Goal: Transaction & Acquisition: Purchase product/service

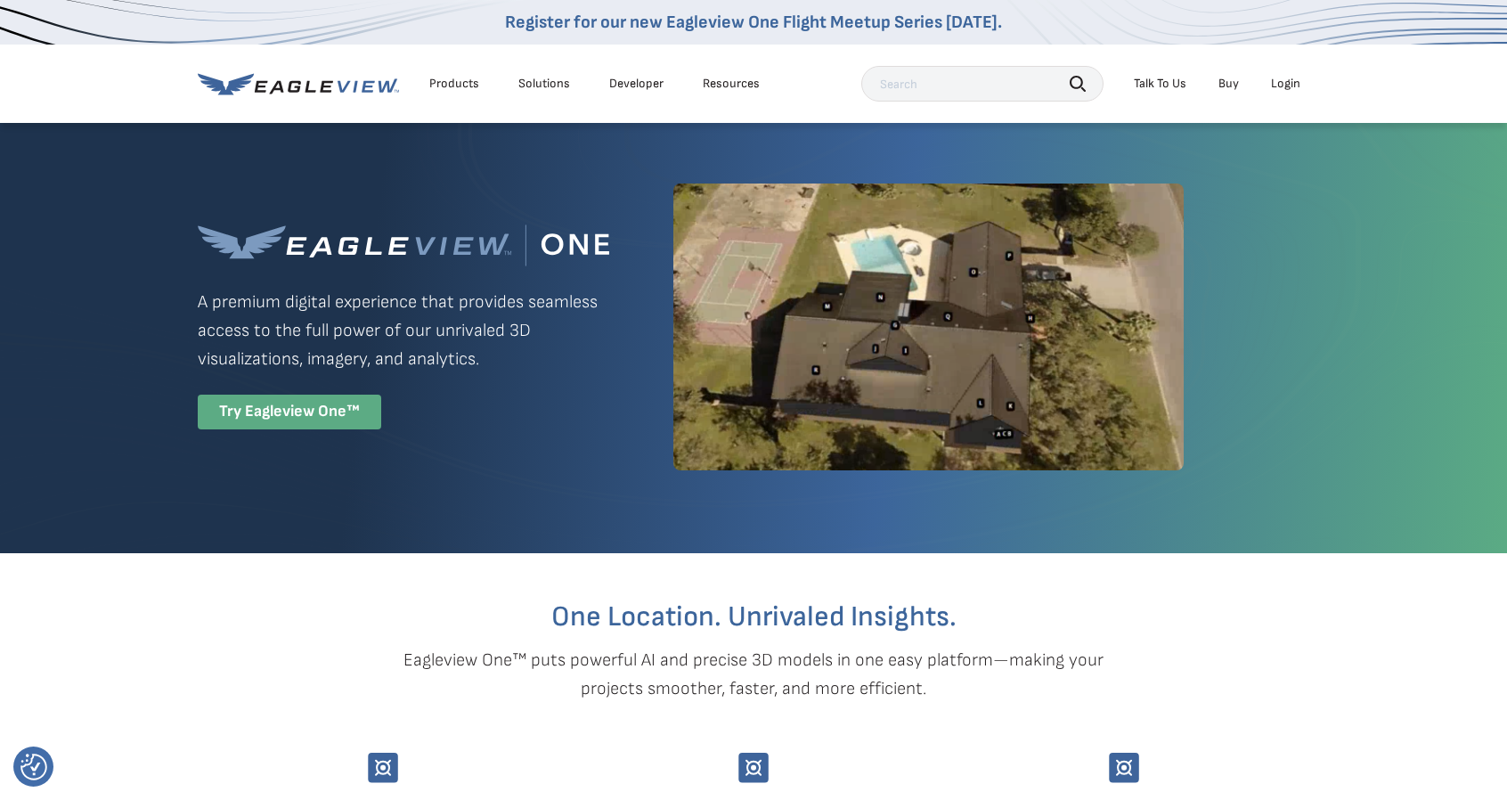
click at [297, 418] on div "Try Eagleview One™" at bounding box center [289, 412] width 183 height 35
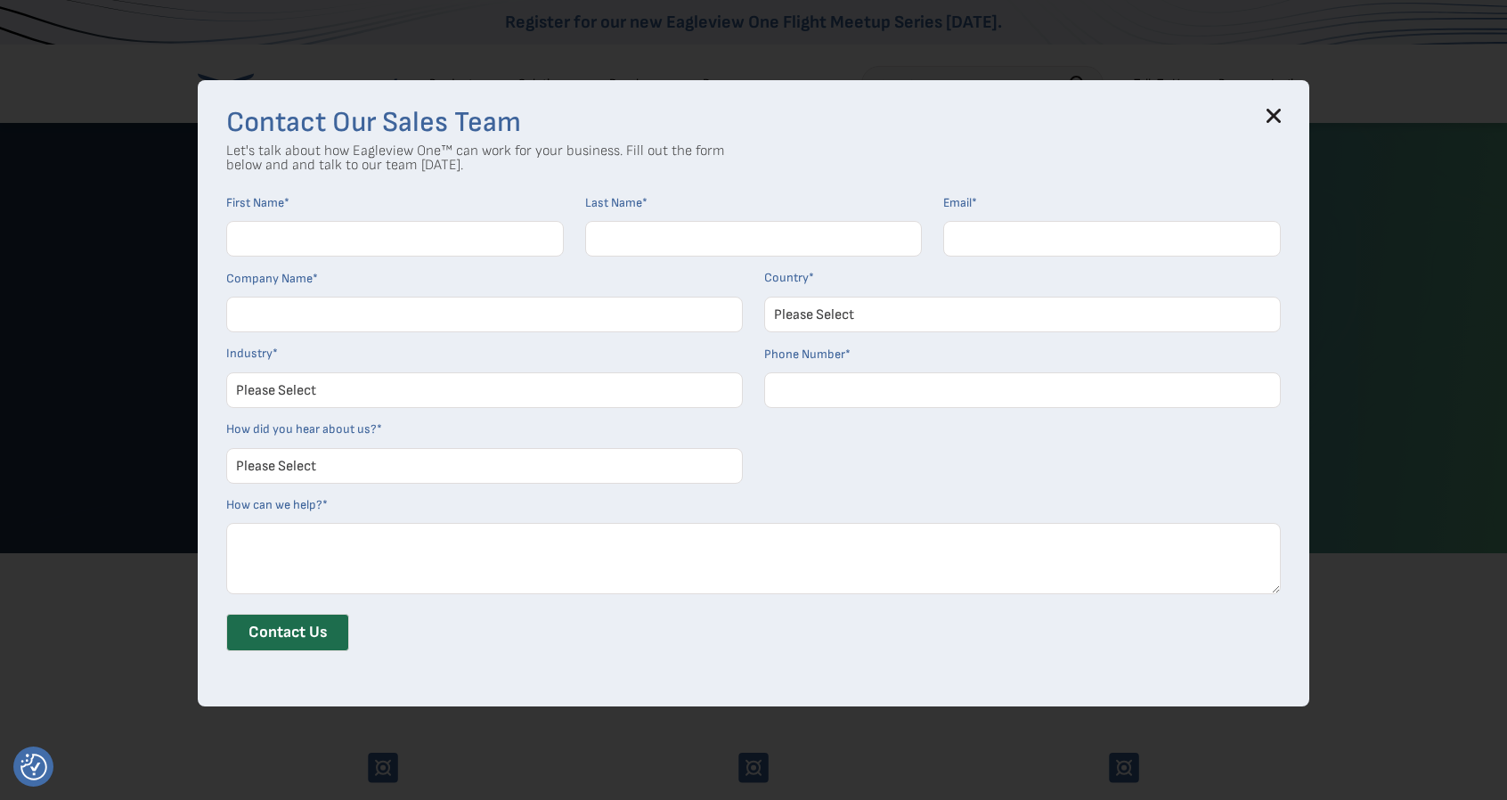
click at [1277, 118] on icon at bounding box center [1274, 116] width 12 height 12
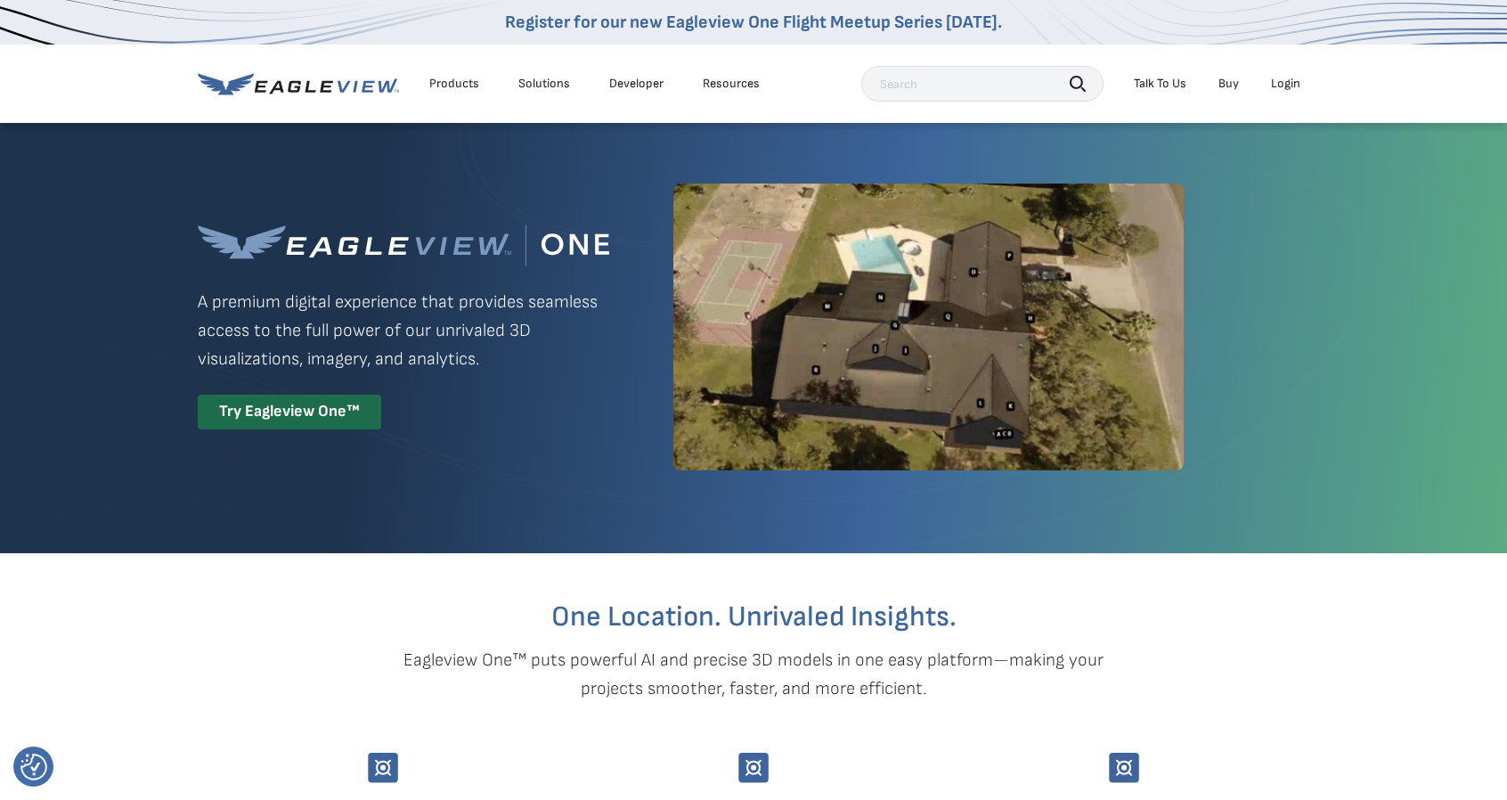
click at [1295, 84] on div "Login" at bounding box center [1285, 84] width 29 height 16
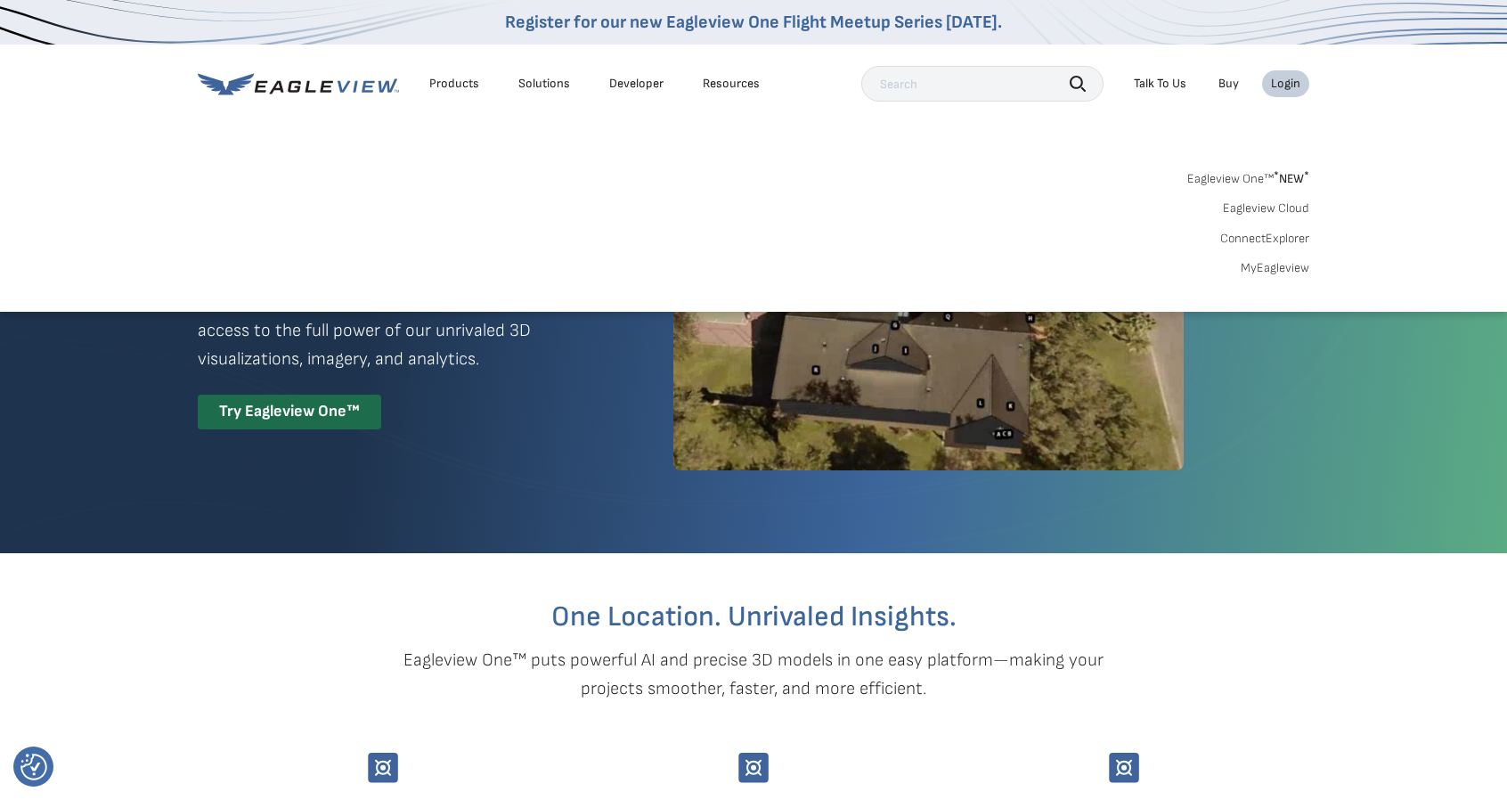
click at [1282, 265] on link "MyEagleview" at bounding box center [1275, 268] width 69 height 16
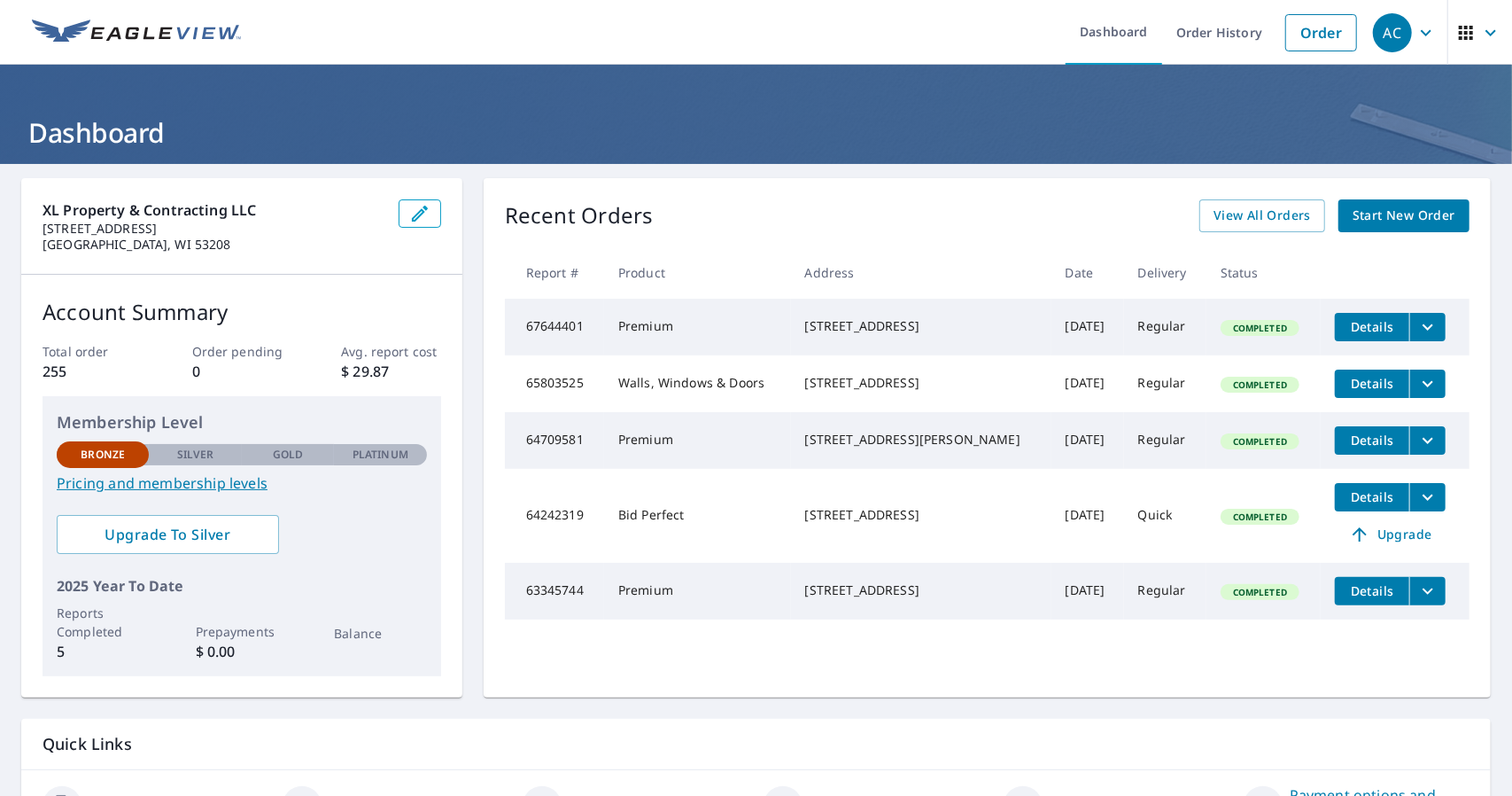
click at [1296, 401] on td "Completed" at bounding box center [1264, 383] width 115 height 57
click at [1404, 224] on span "Start New Order" at bounding box center [1404, 216] width 102 height 22
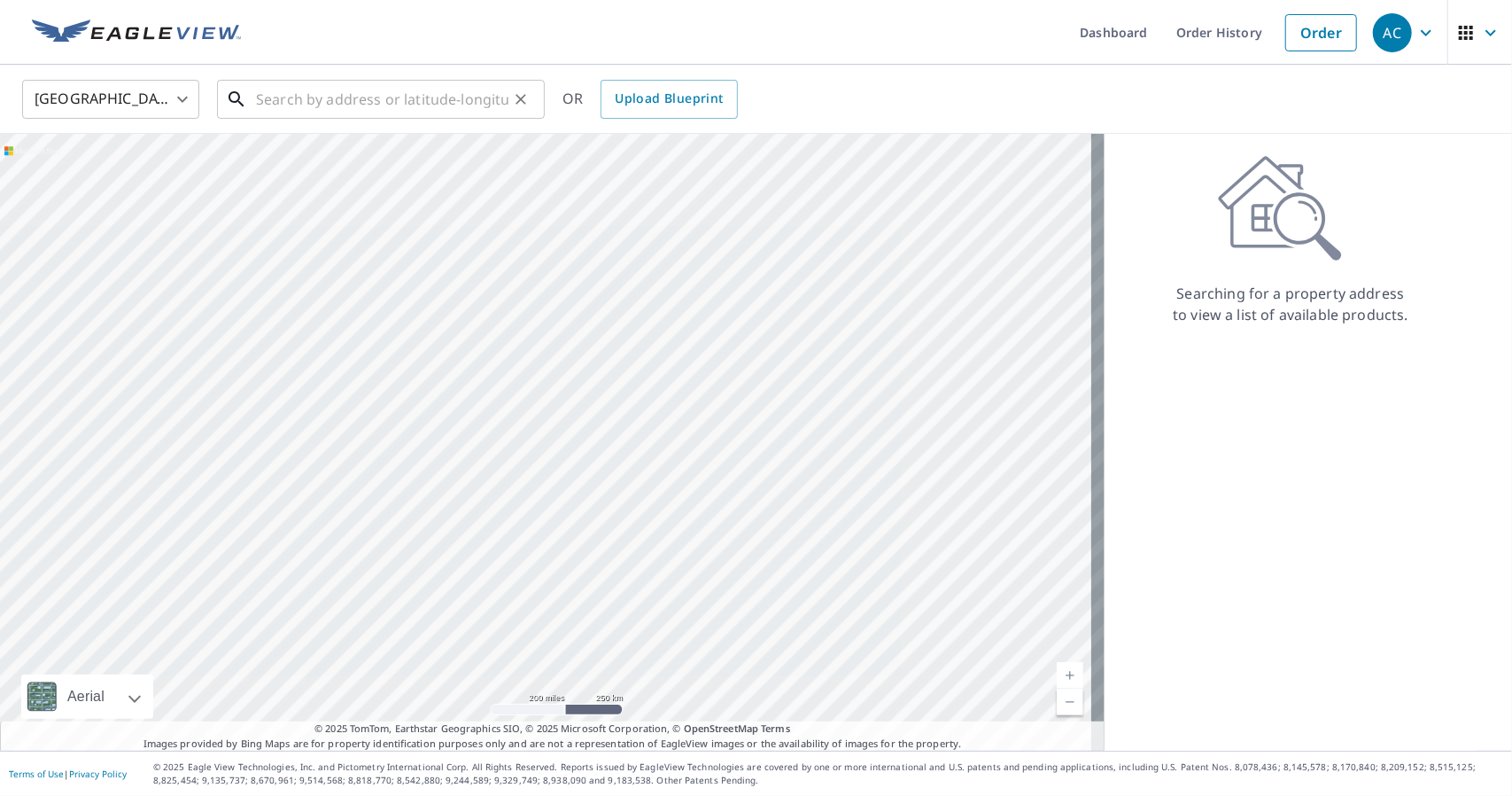
click at [365, 100] on input "text" at bounding box center [382, 100] width 253 height 50
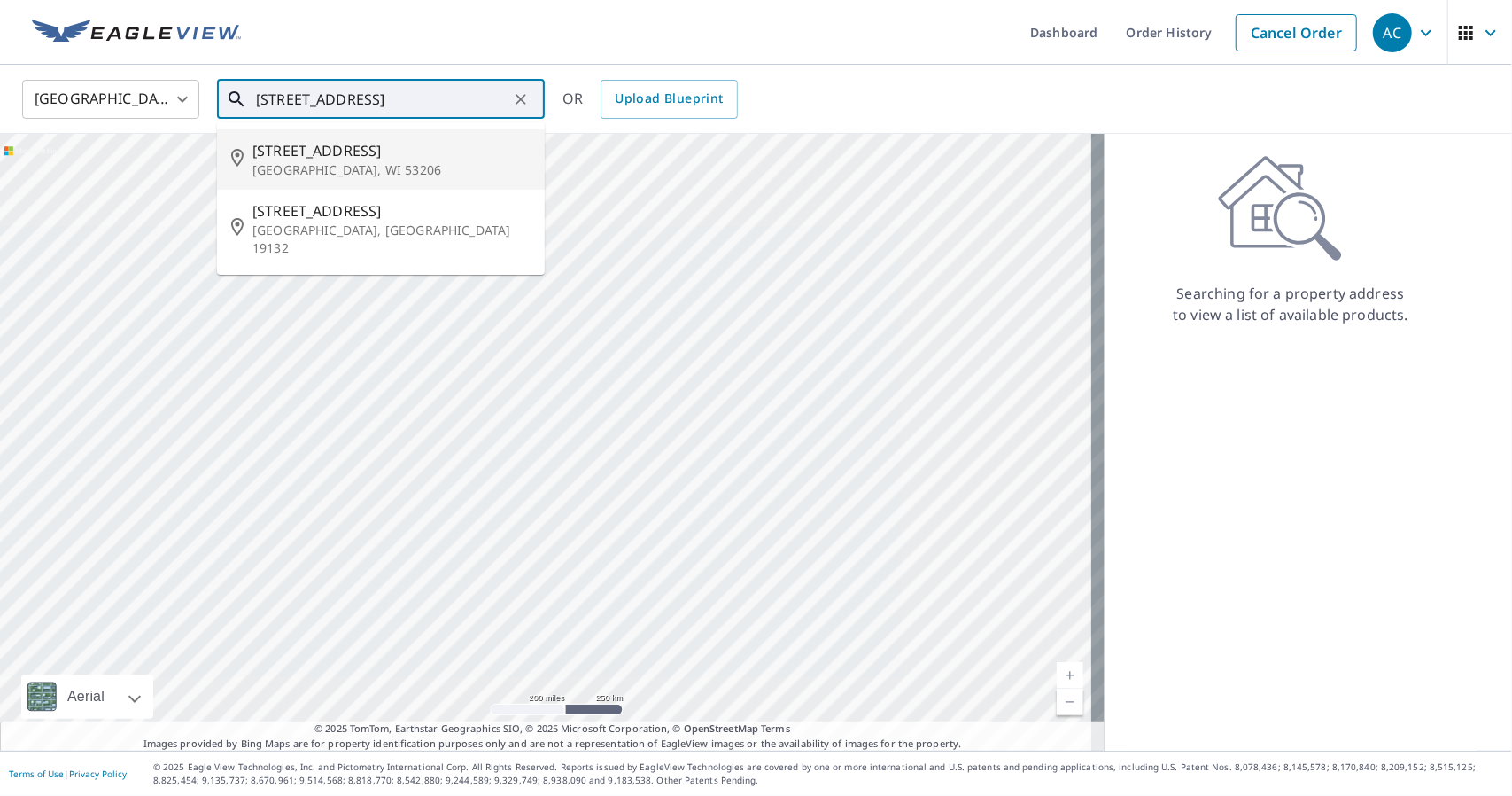
click at [358, 164] on p "Milwaukee, WI 53206" at bounding box center [392, 170] width 279 height 18
type input "2346 N 18th St Milwaukee, WI 53206"
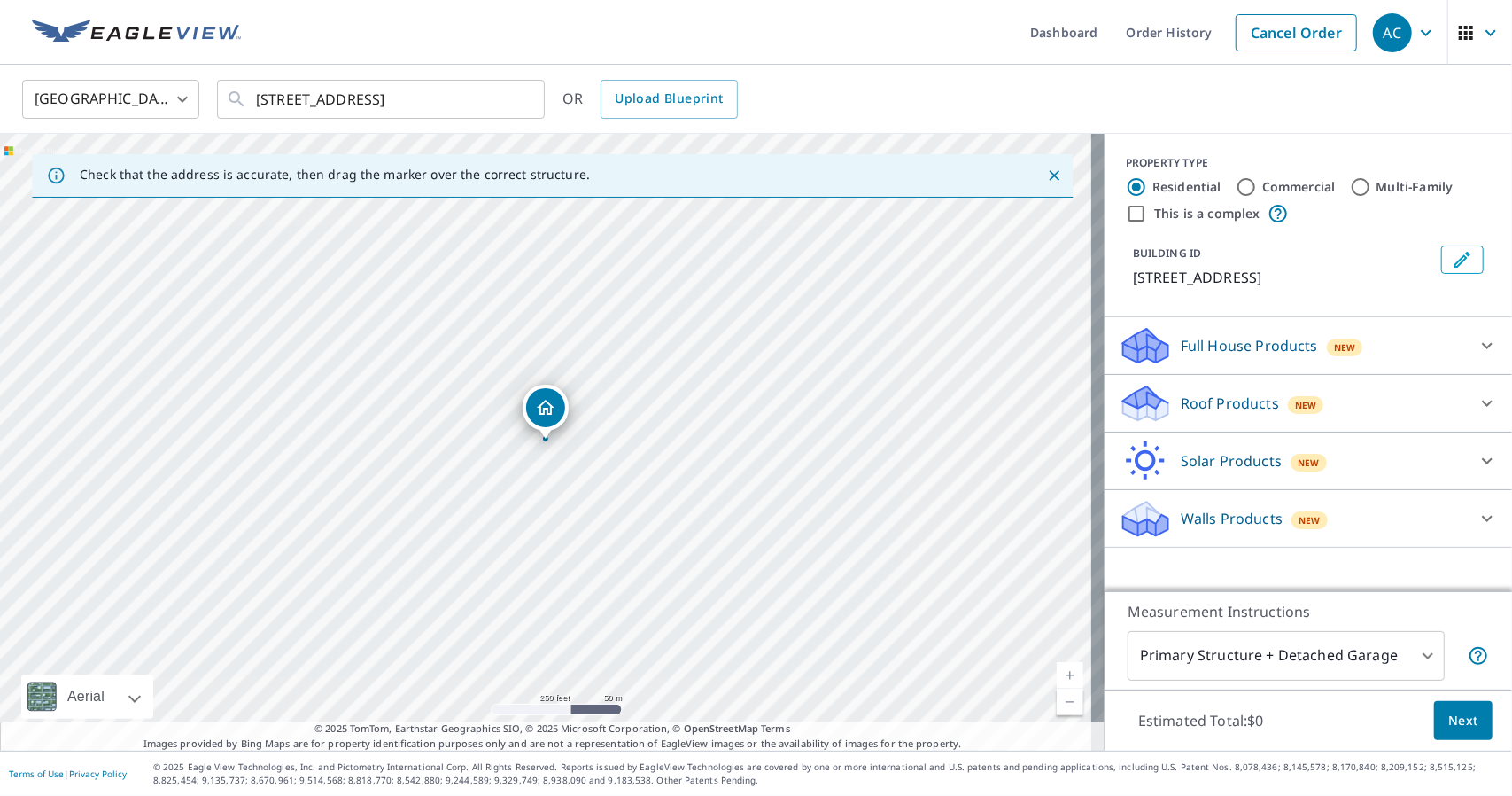
click at [1424, 415] on div "Roof Products New" at bounding box center [1292, 404] width 347 height 42
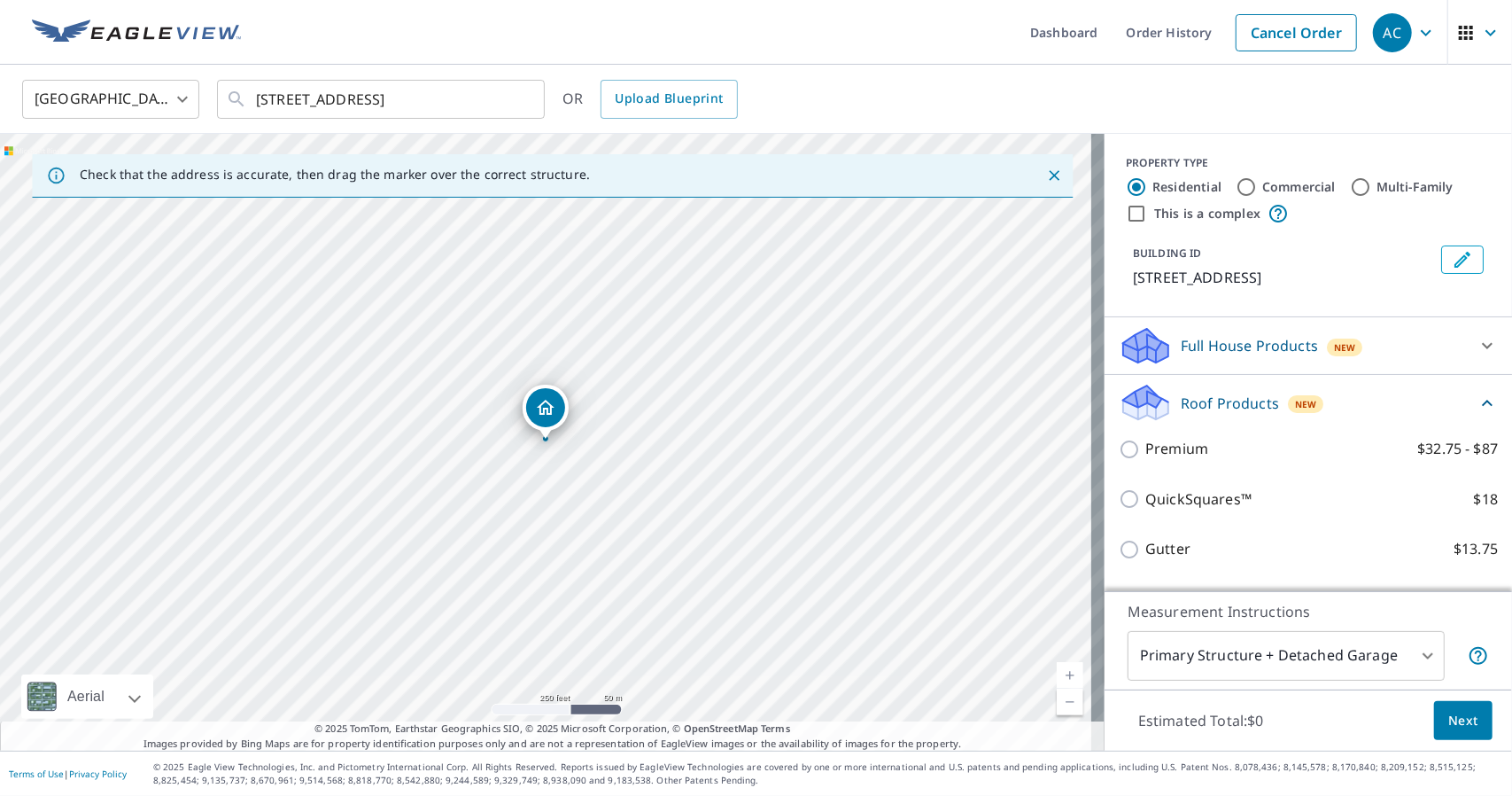
click at [1123, 503] on input "QuickSquares™ $18" at bounding box center [1132, 498] width 27 height 21
checkbox input "true"
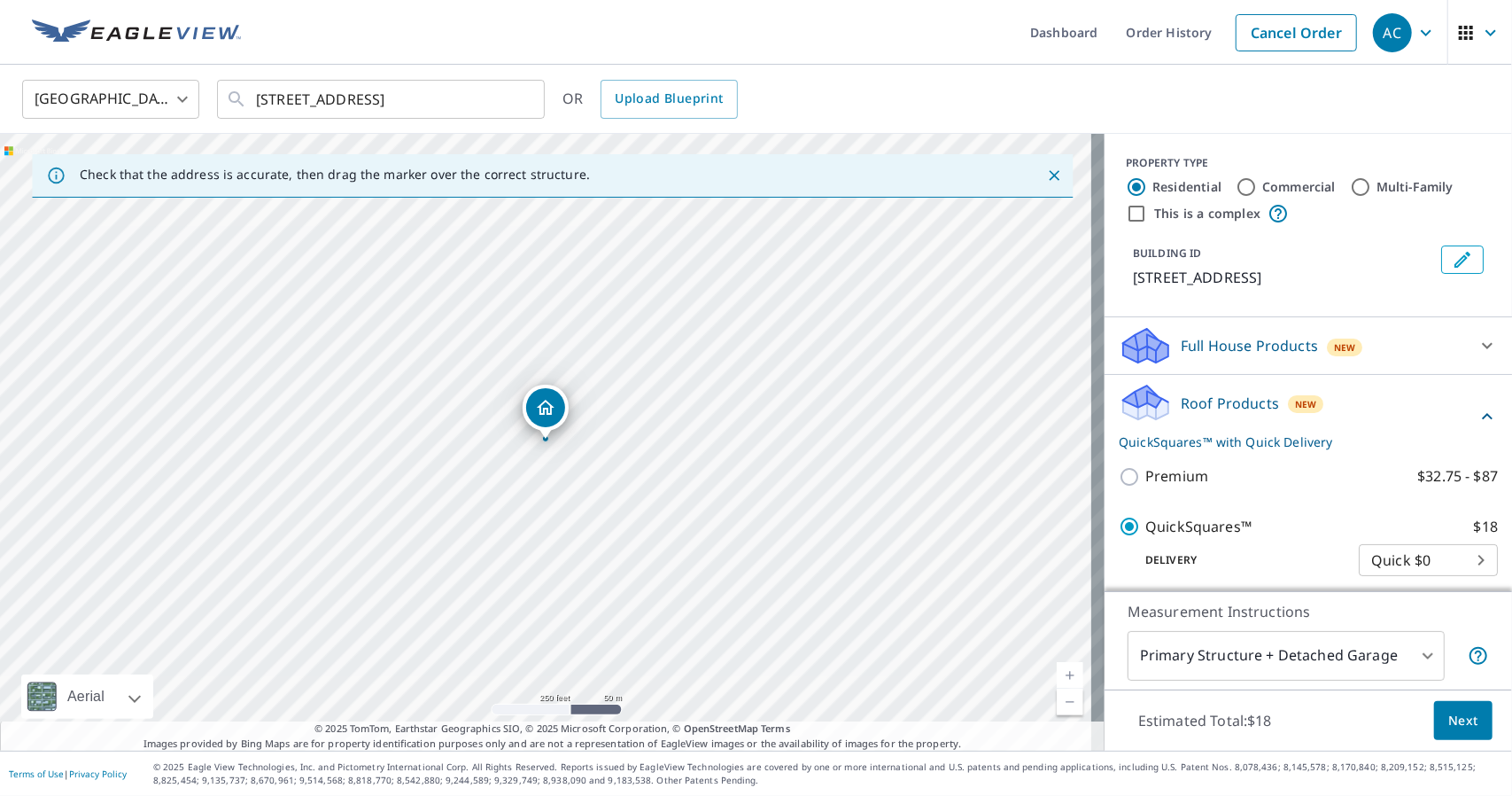
click at [1457, 729] on span "Next" at bounding box center [1463, 720] width 30 height 22
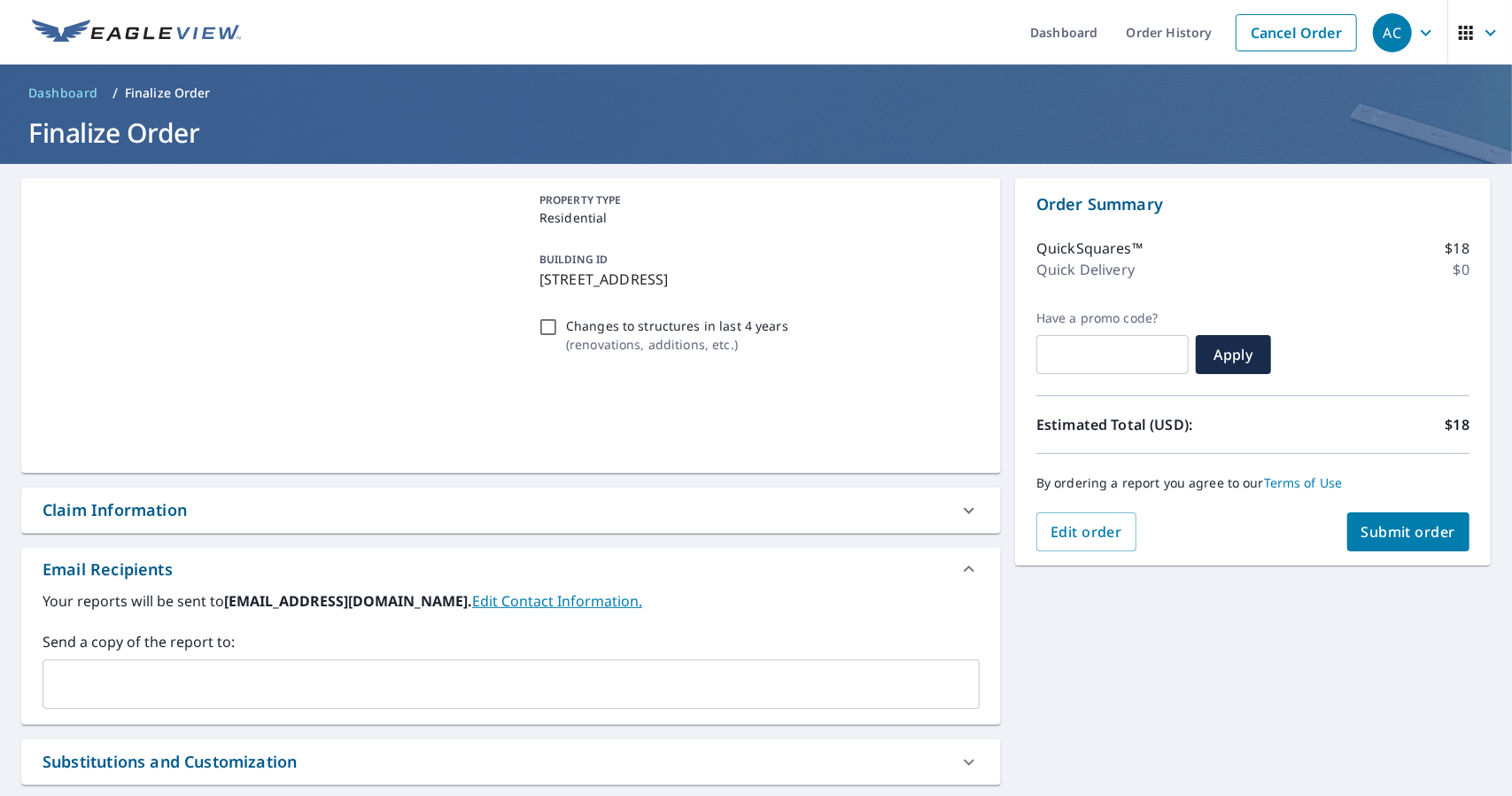
scroll to position [161, 0]
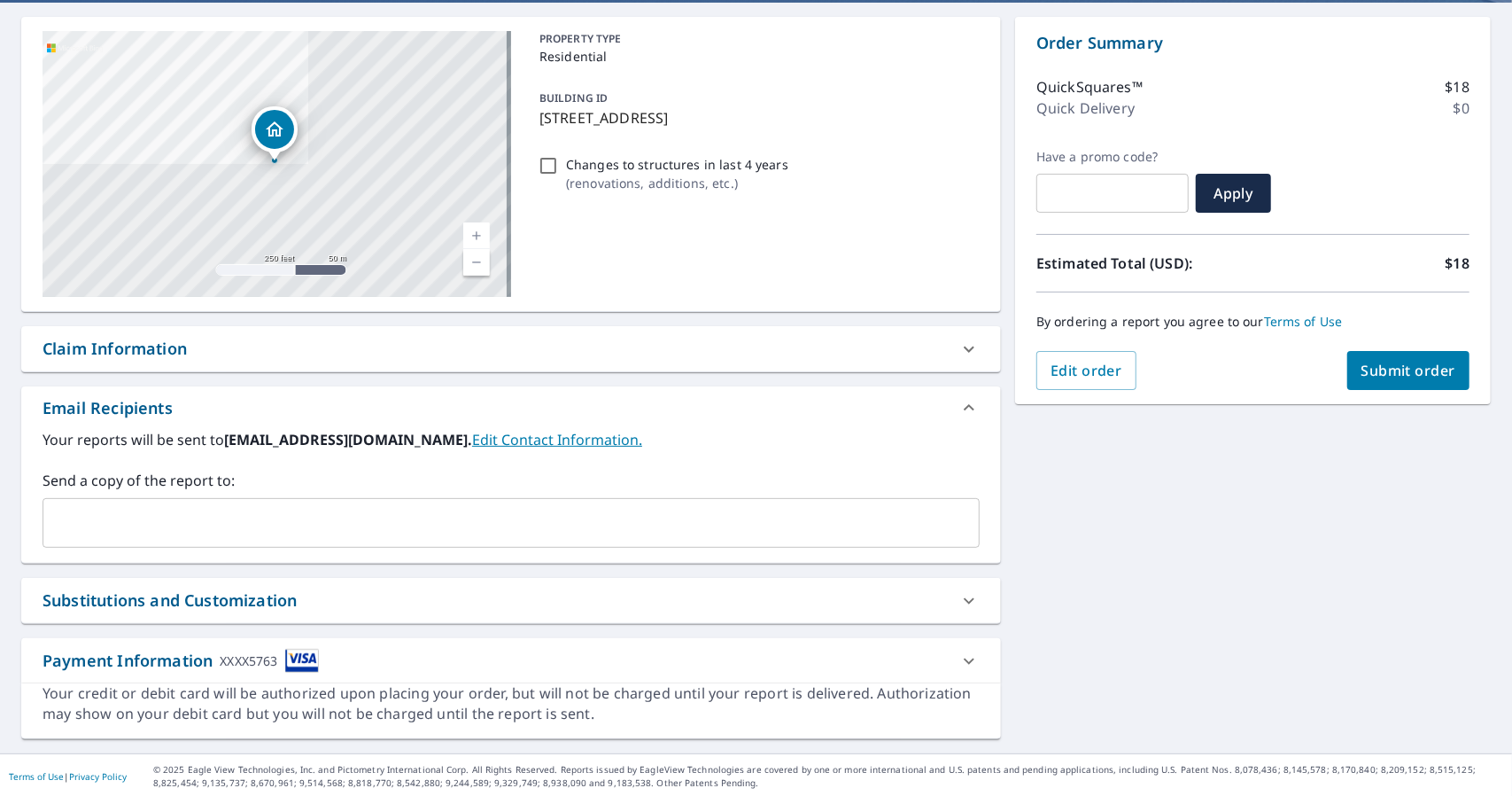
click at [247, 528] on input "text" at bounding box center [498, 523] width 895 height 34
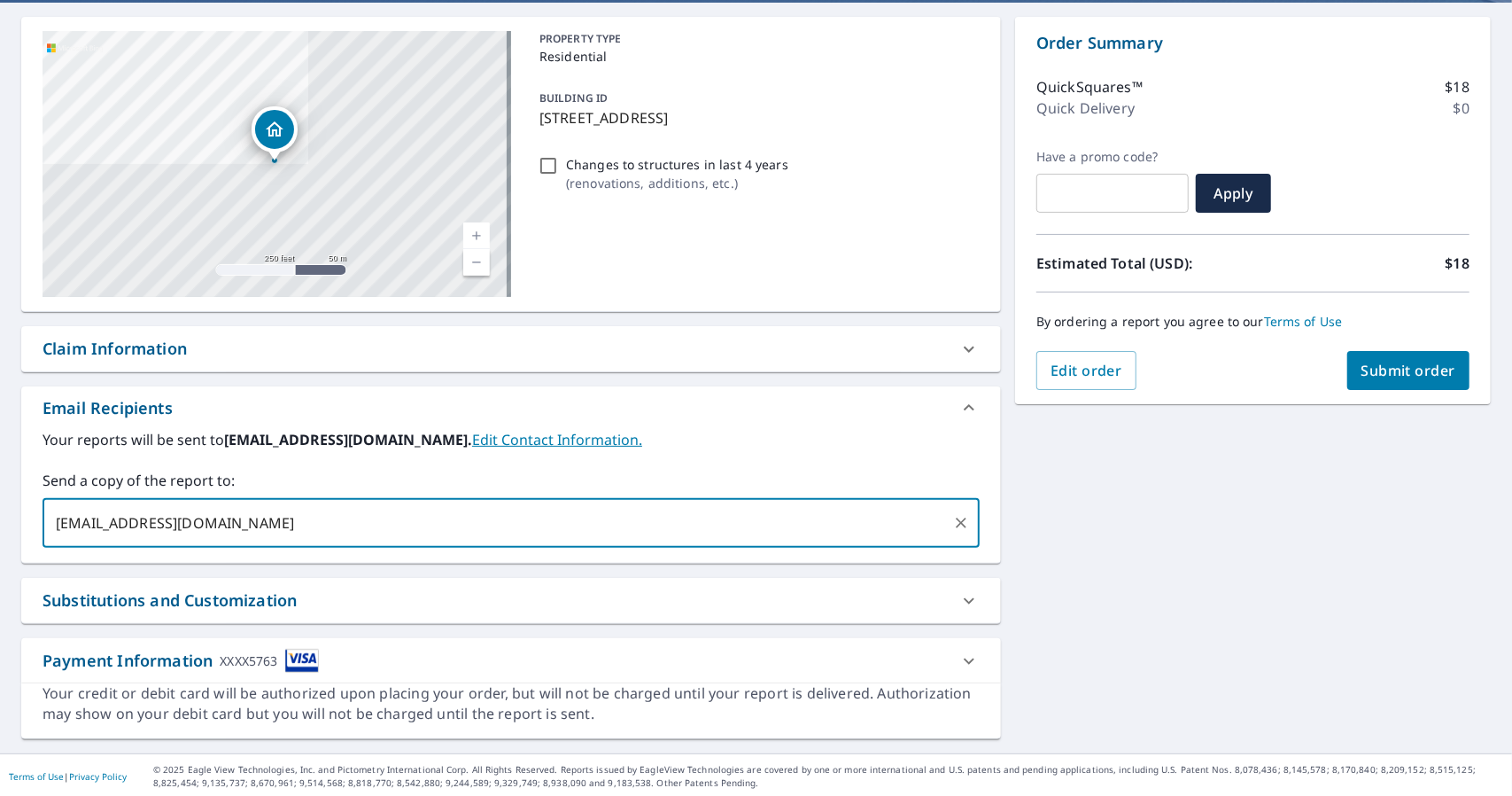
type input "xl@xlprop.com"
click at [1421, 386] on button "Submit order" at bounding box center [1410, 370] width 123 height 39
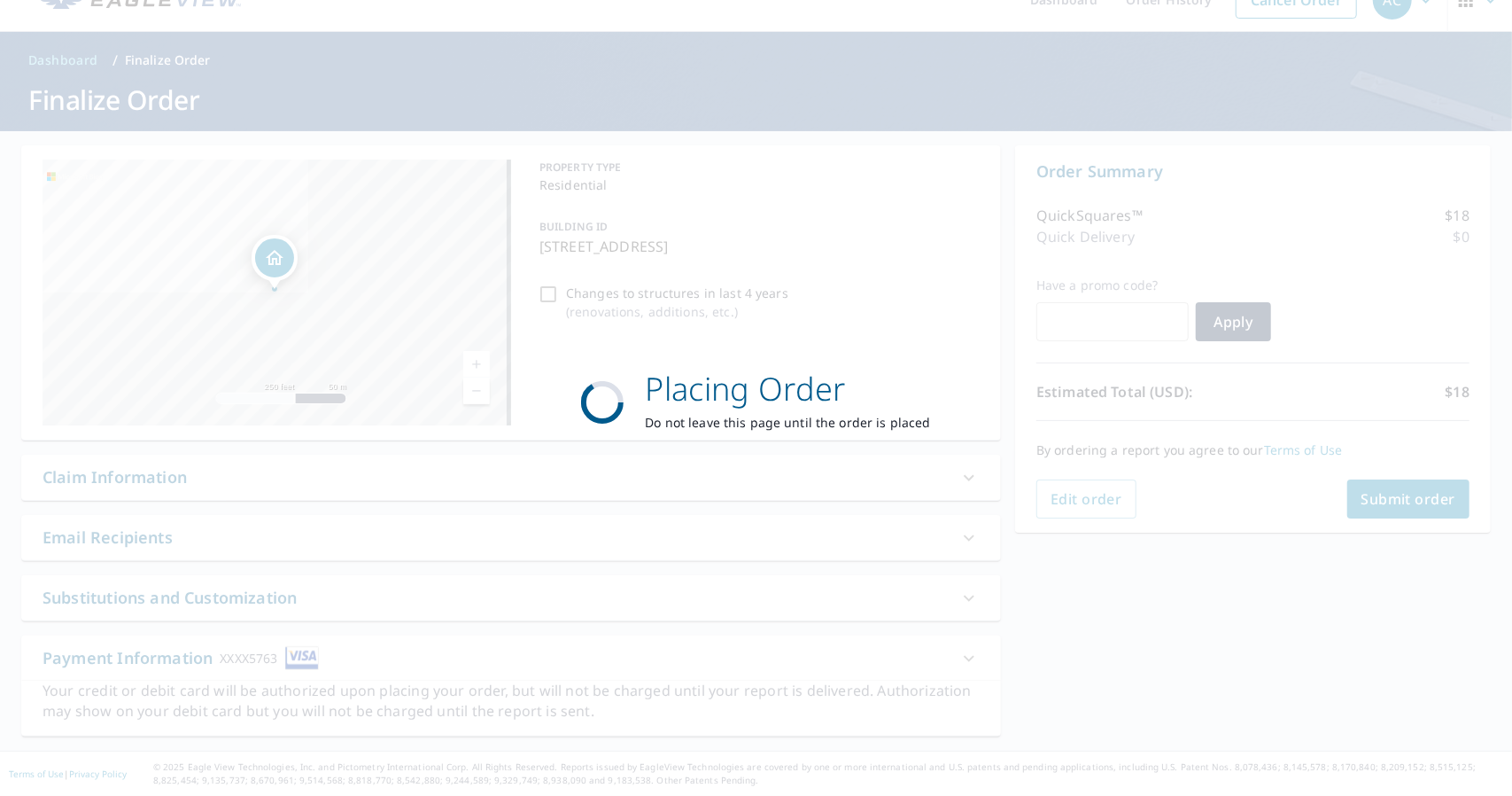
scroll to position [30, 0]
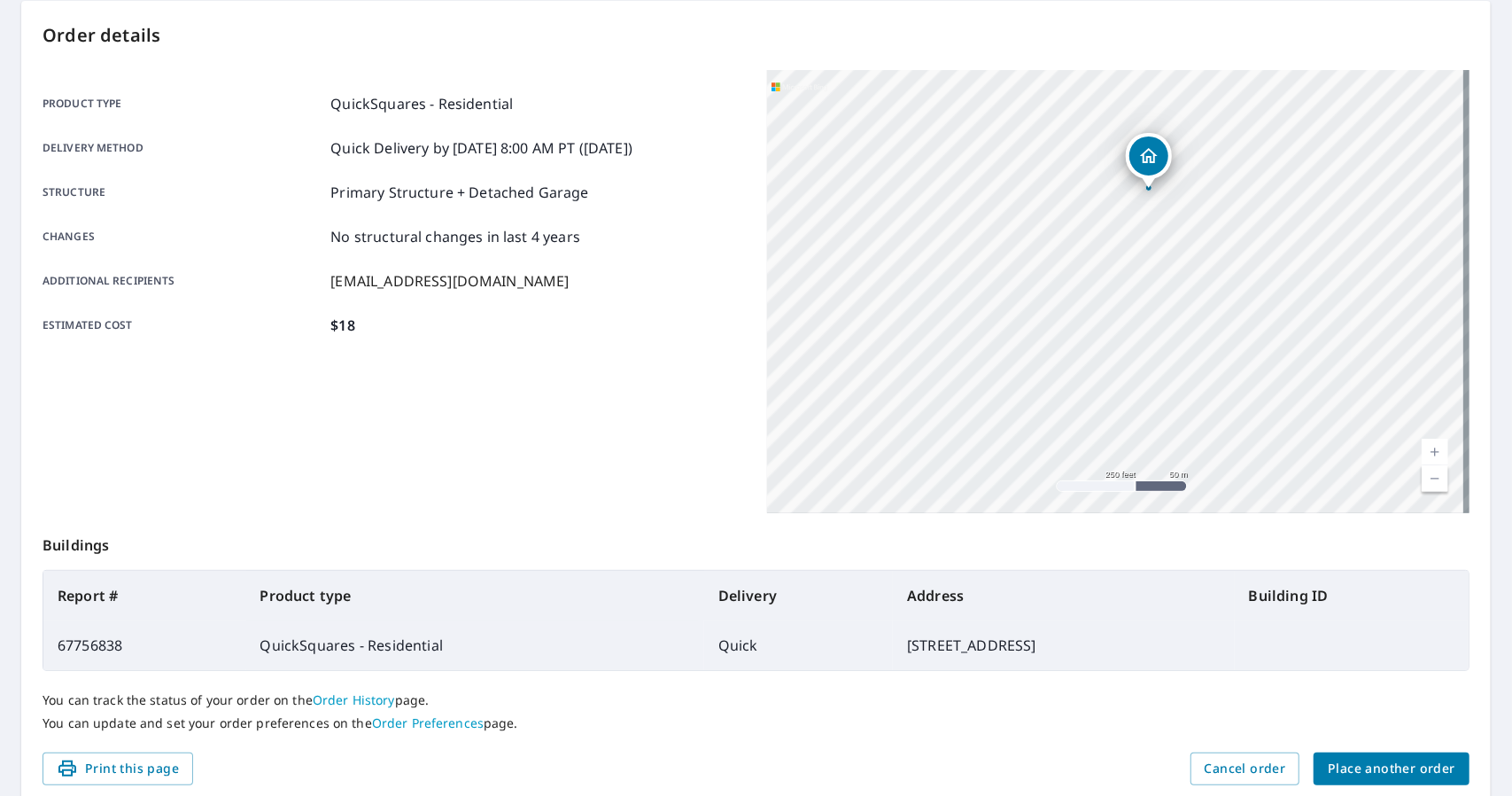
scroll to position [246, 0]
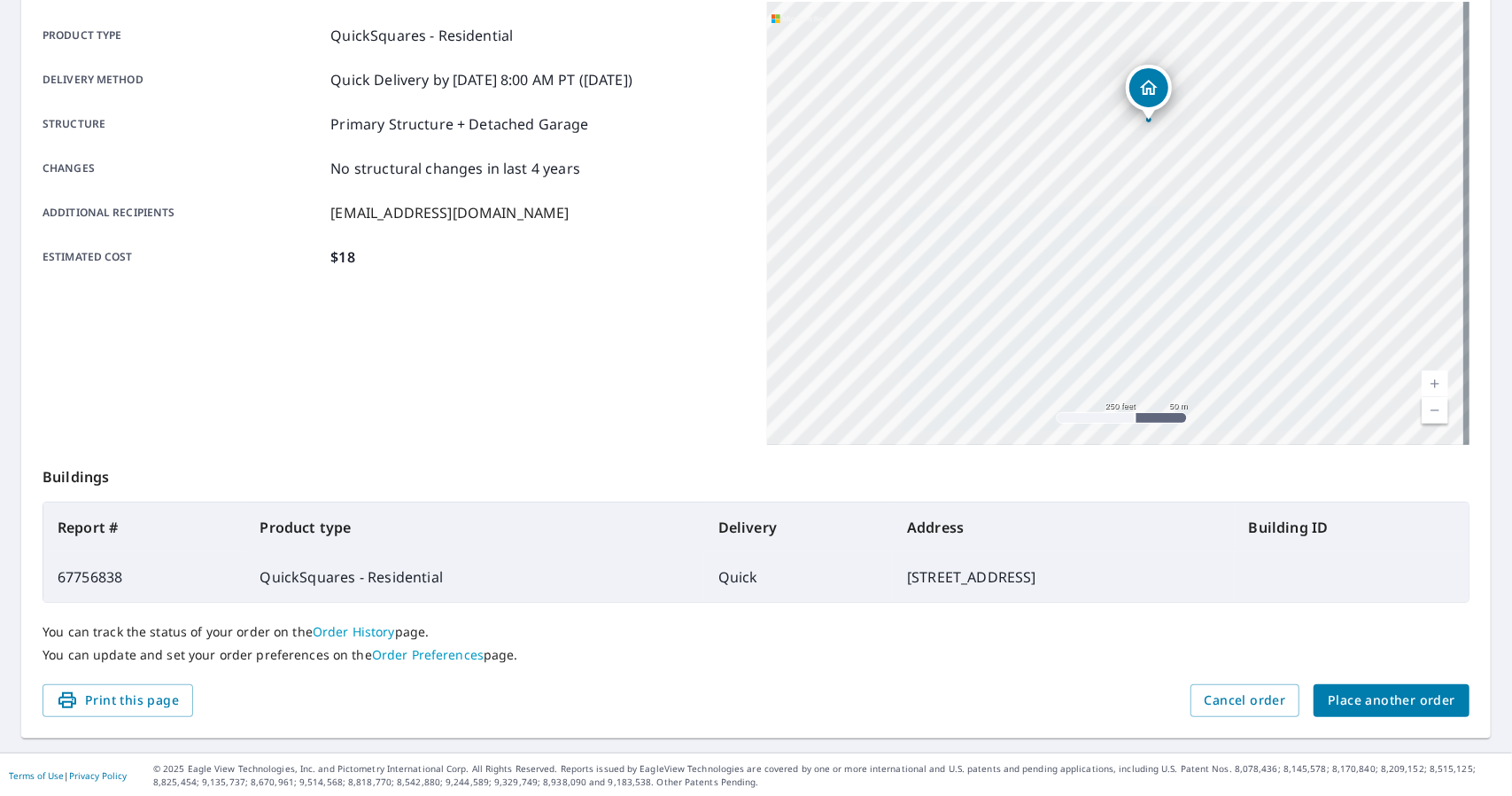
click at [1404, 705] on span "Place another order" at bounding box center [1392, 700] width 127 height 22
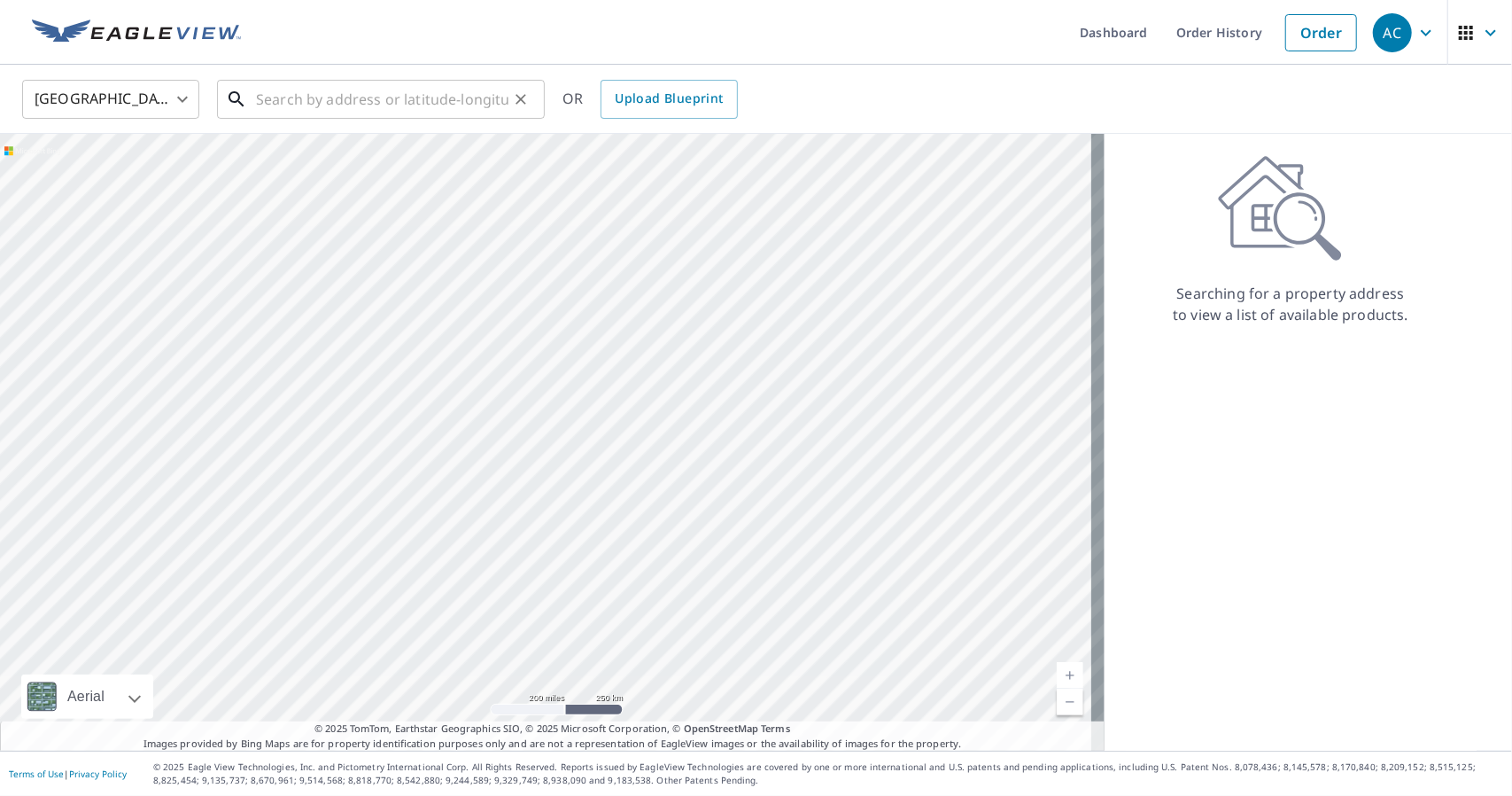
click at [421, 80] on input "text" at bounding box center [382, 100] width 253 height 50
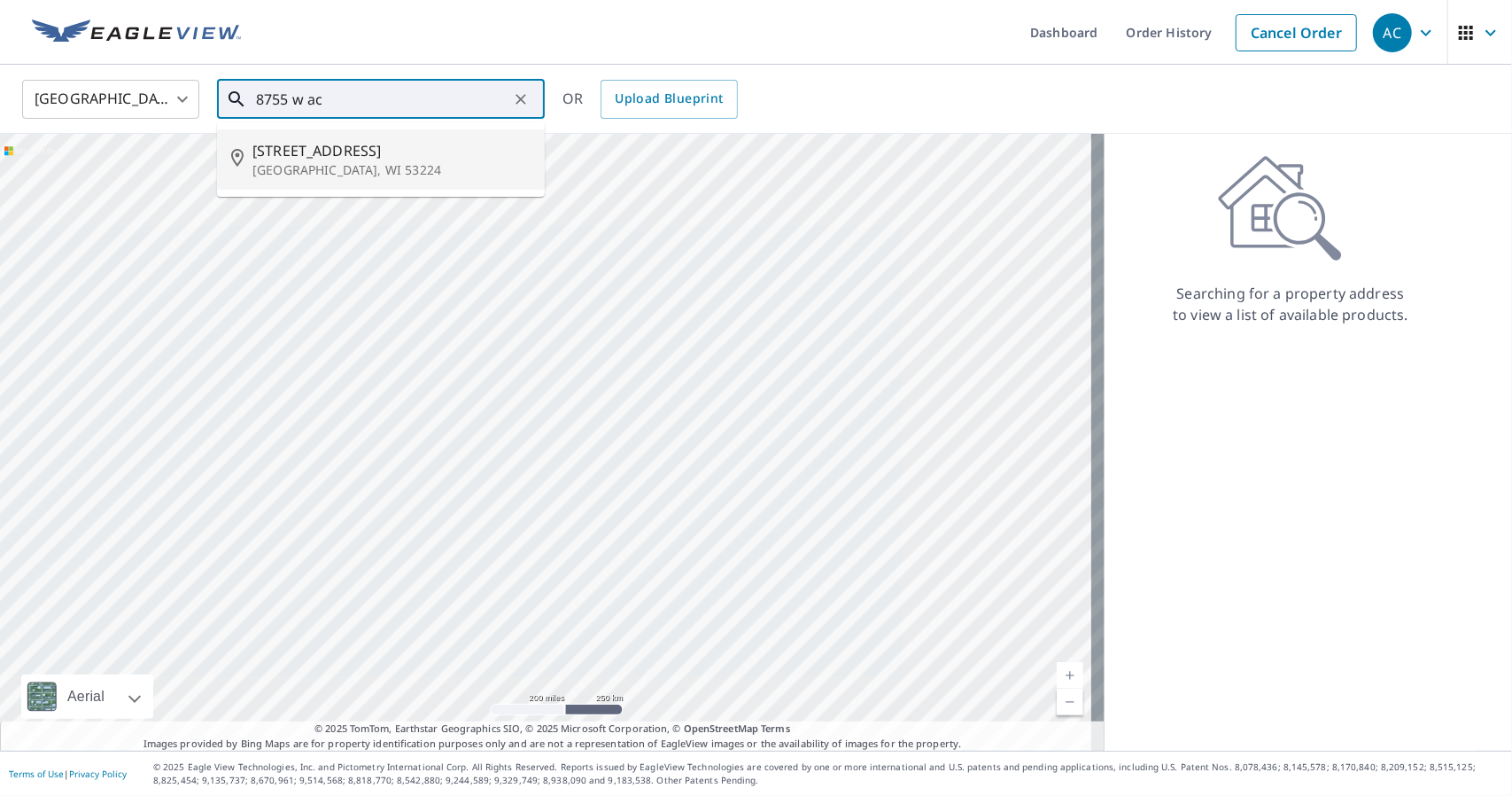
click at [389, 166] on p "Milwaukee, WI 53224" at bounding box center [392, 170] width 279 height 18
type input "8755 W Acacia St Milwaukee, WI 53224"
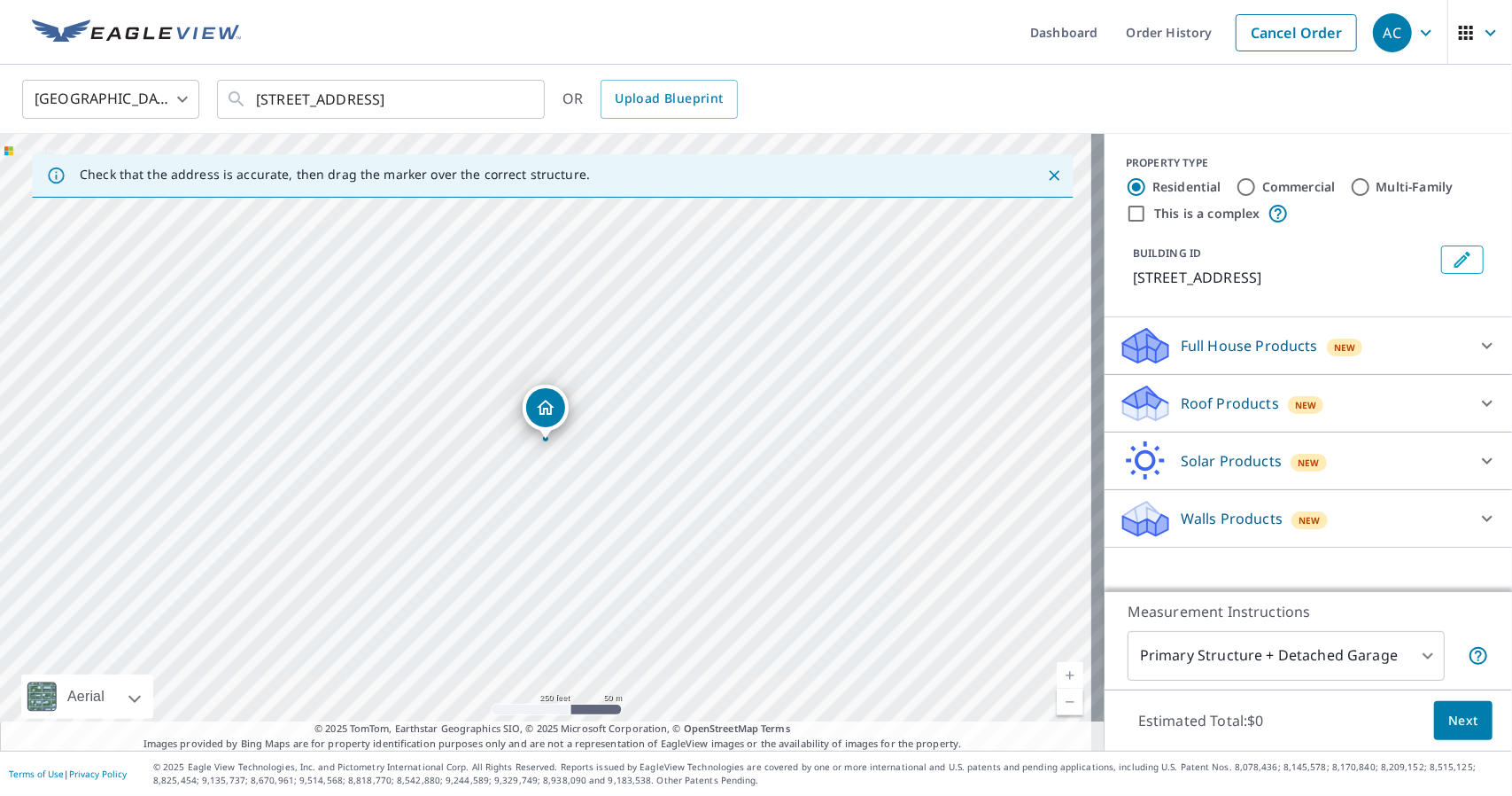
click at [1210, 404] on p "Roof Products" at bounding box center [1229, 403] width 98 height 21
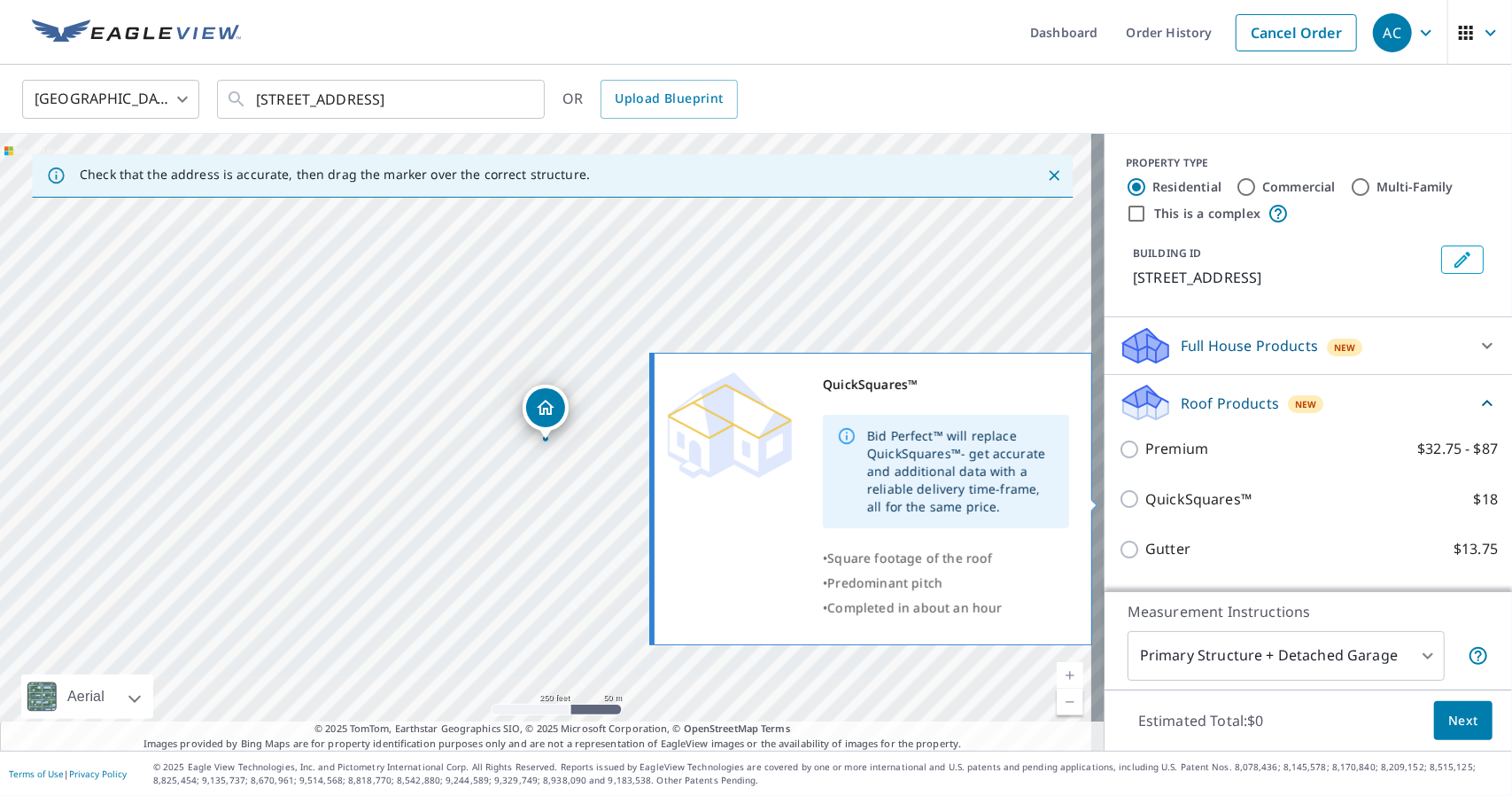
click at [1119, 498] on input "QuickSquares™ $18" at bounding box center [1132, 498] width 27 height 21
checkbox input "true"
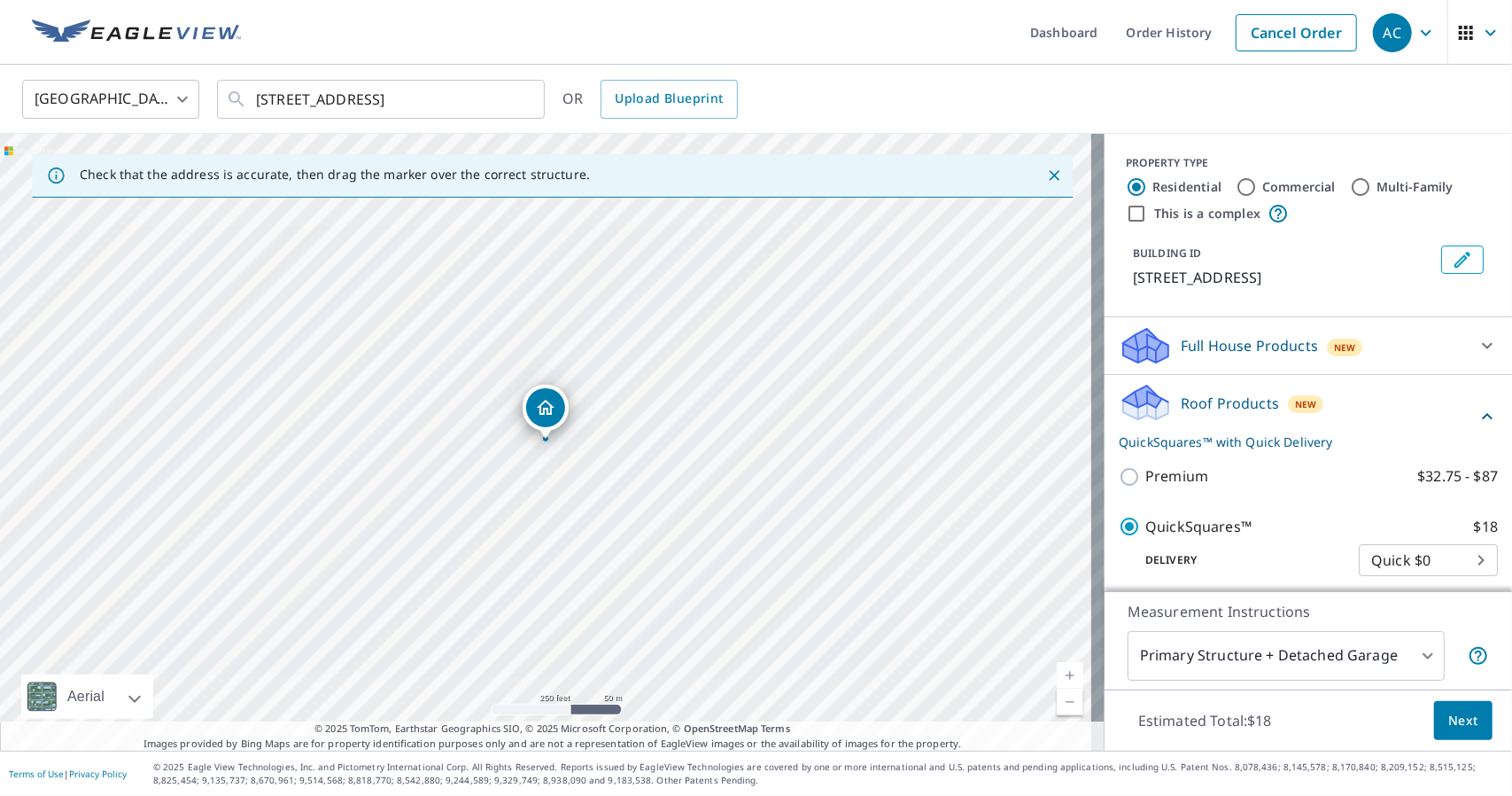
click at [1455, 724] on span "Next" at bounding box center [1463, 720] width 30 height 22
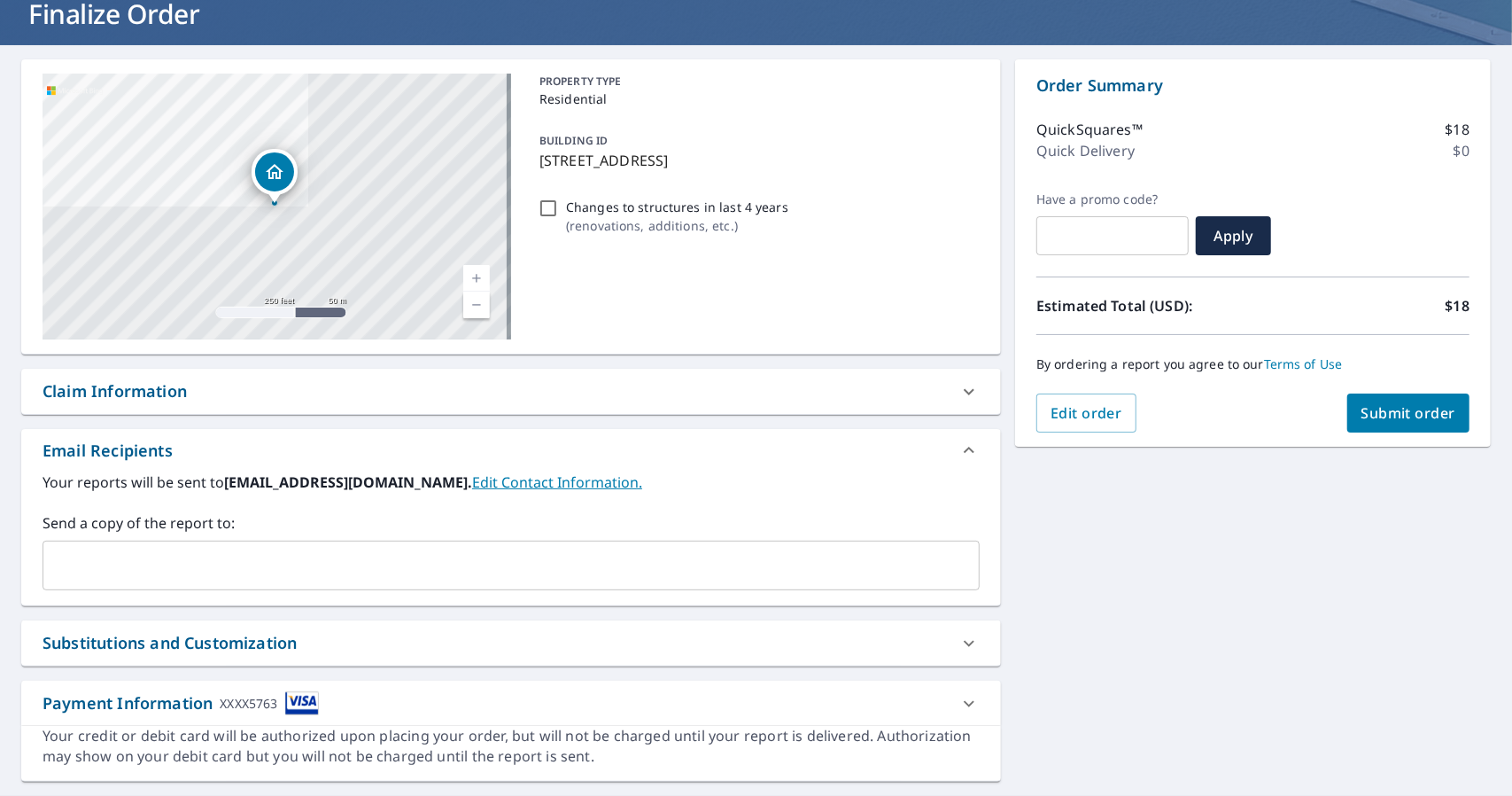
scroll to position [161, 0]
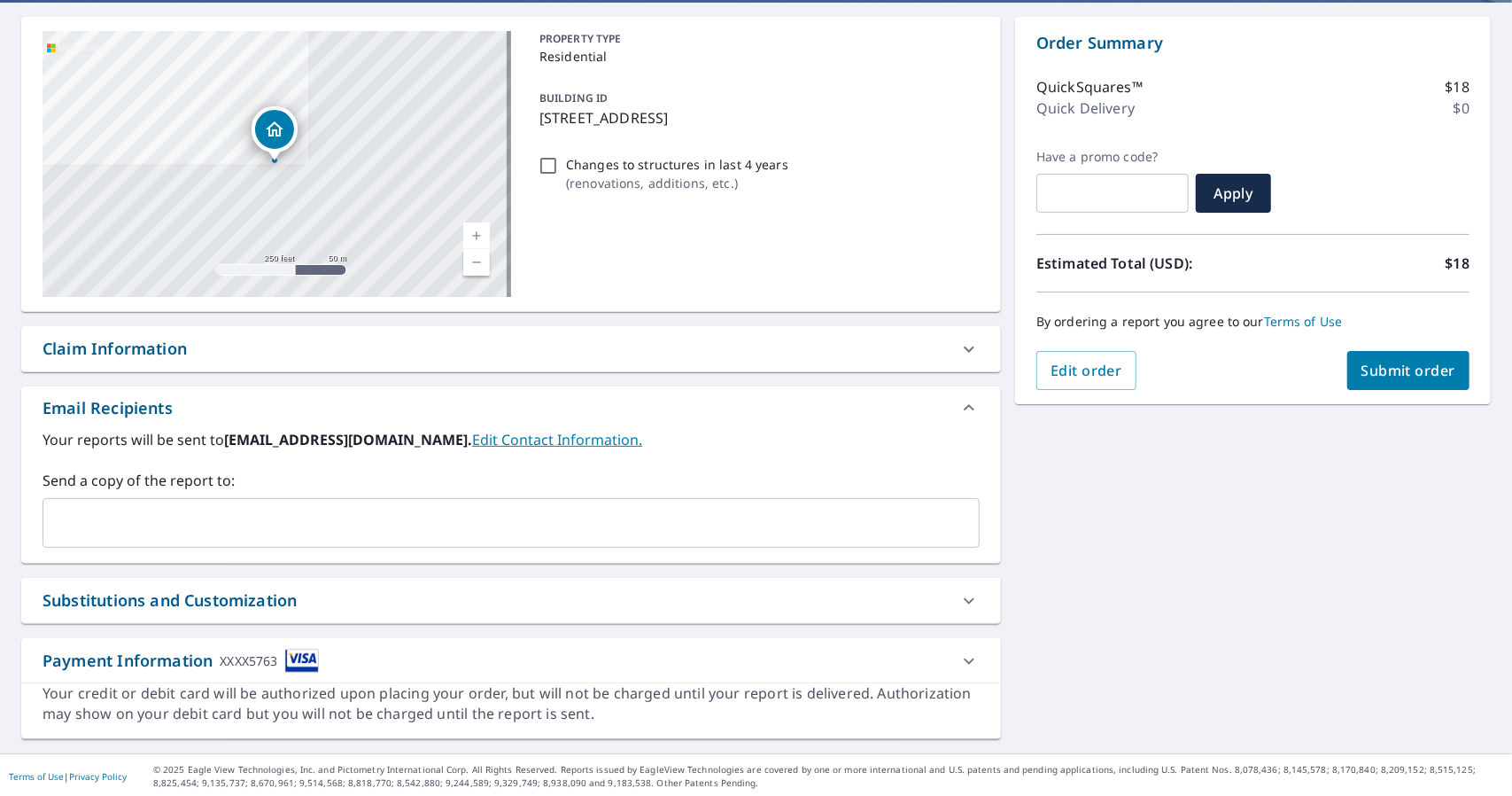
click at [442, 524] on input "text" at bounding box center [498, 523] width 895 height 34
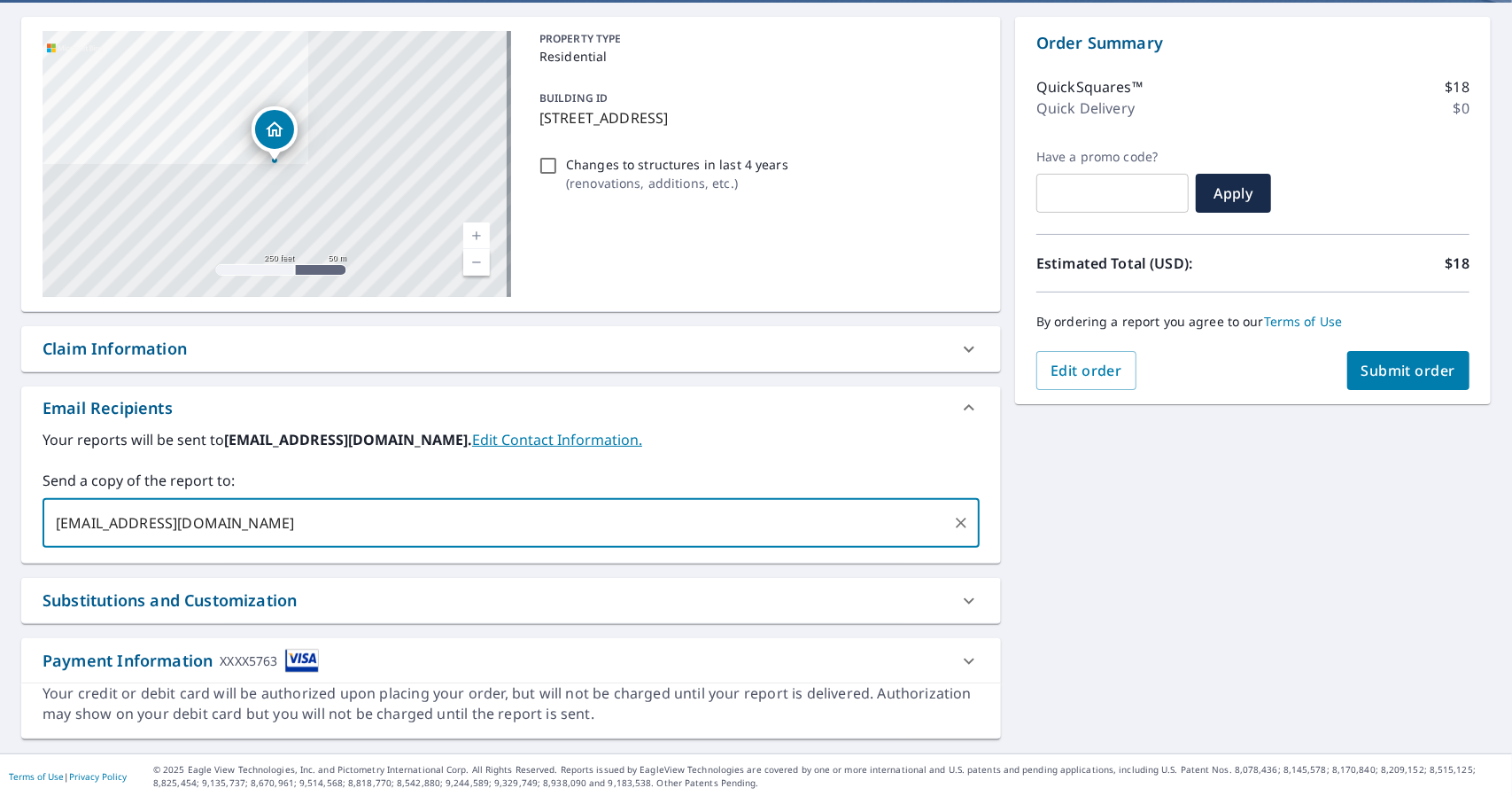
type input "xl@xlprop.com"
click at [1406, 367] on span "Submit order" at bounding box center [1409, 371] width 94 height 20
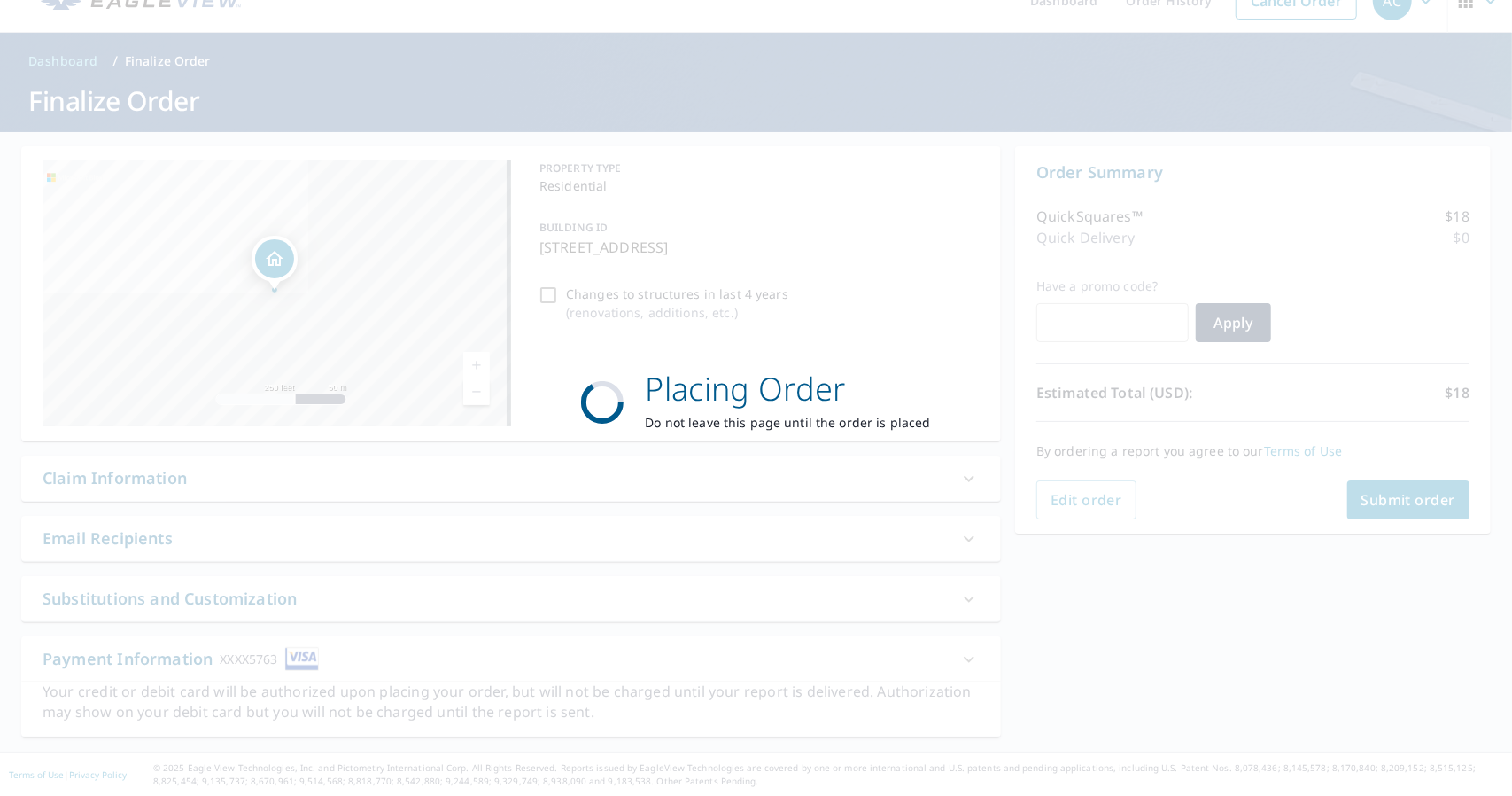
scroll to position [30, 0]
